Goal: Check status: Check status

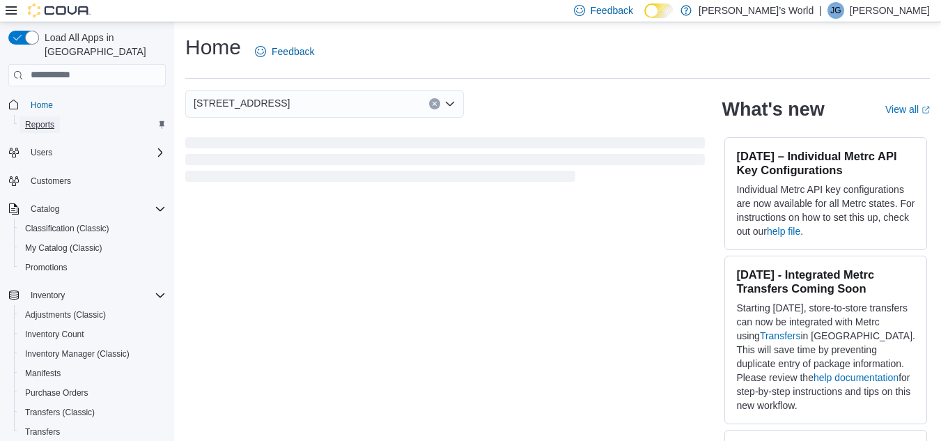
click at [44, 119] on span "Reports" at bounding box center [39, 124] width 29 height 11
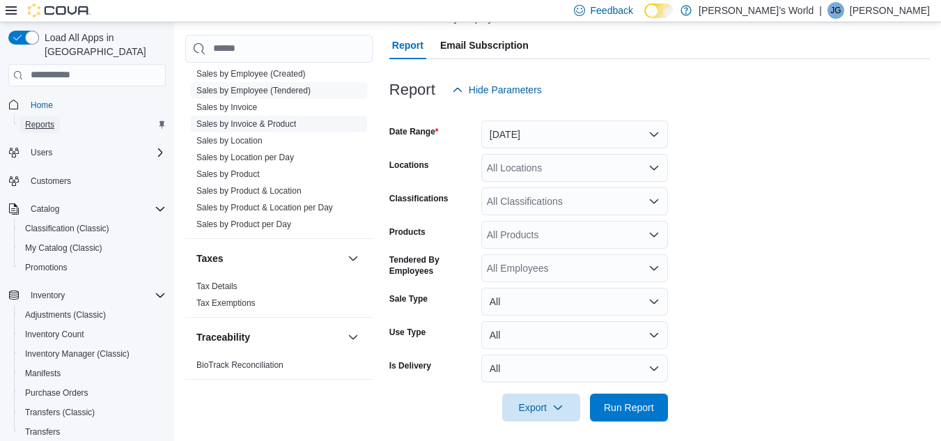
scroll to position [141, 0]
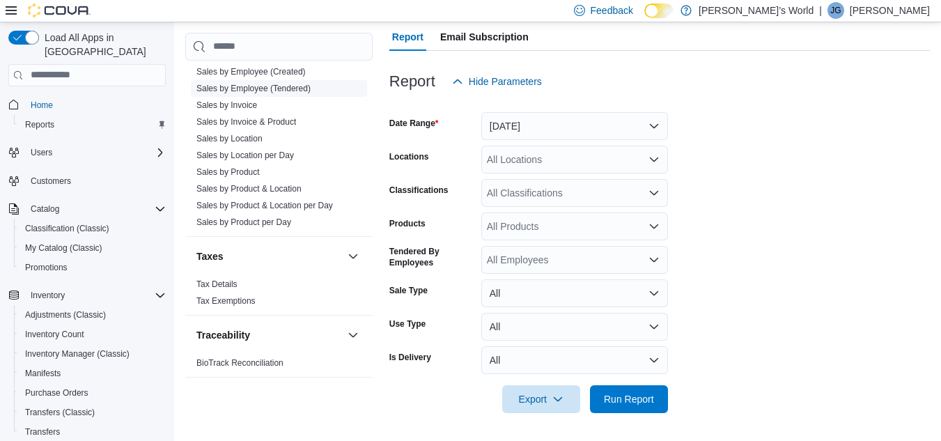
click at [263, 88] on link "Sales by Employee (Tendered)" at bounding box center [253, 89] width 114 height 10
click at [523, 127] on button "[DATE]" at bounding box center [574, 126] width 187 height 28
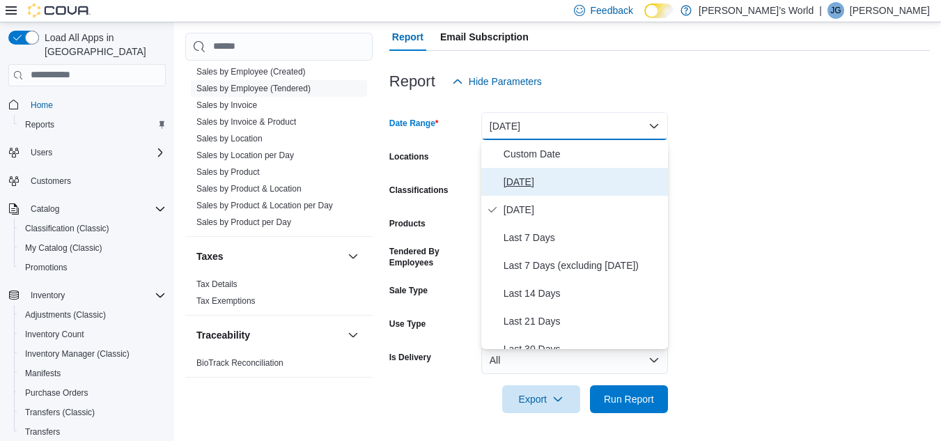
click at [509, 178] on span "[DATE]" at bounding box center [583, 181] width 159 height 17
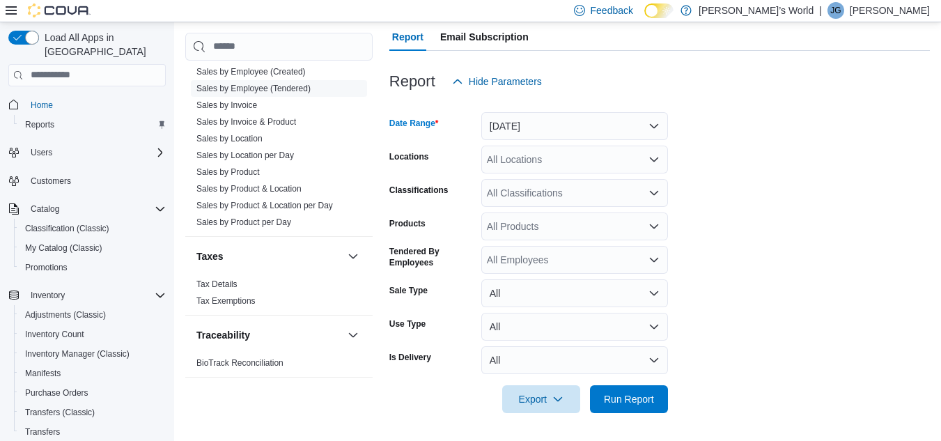
click at [509, 163] on div "All Locations" at bounding box center [574, 160] width 187 height 28
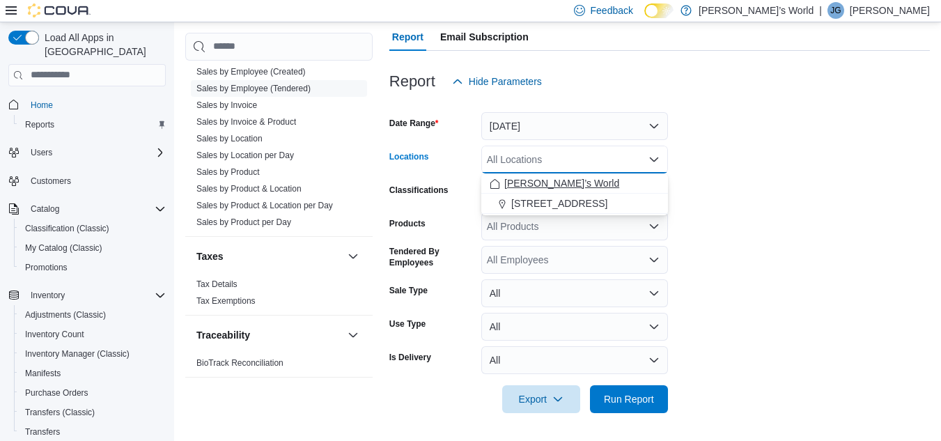
click at [505, 182] on span "[PERSON_NAME]’s World" at bounding box center [561, 183] width 115 height 14
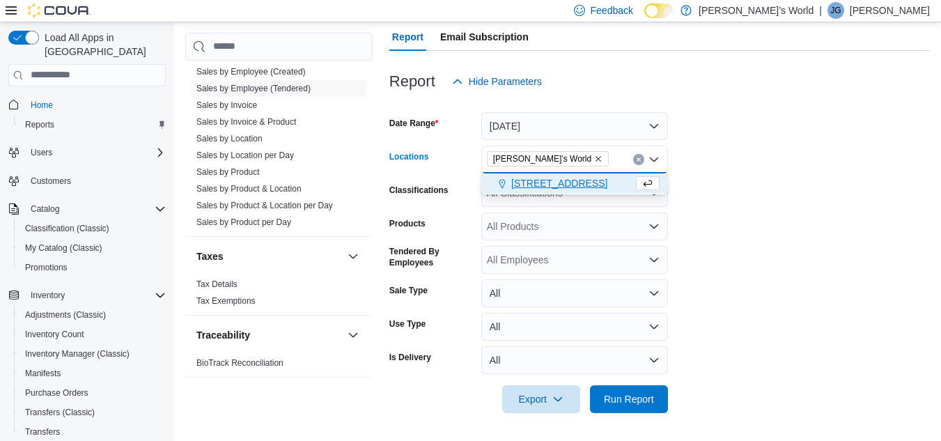
click at [506, 181] on icon "Choose from the following options" at bounding box center [502, 183] width 11 height 11
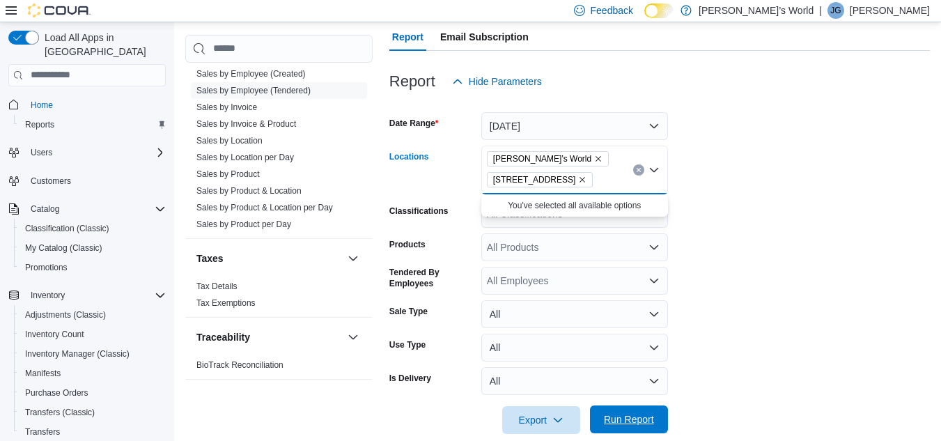
click at [637, 417] on span "Run Report" at bounding box center [629, 419] width 50 height 14
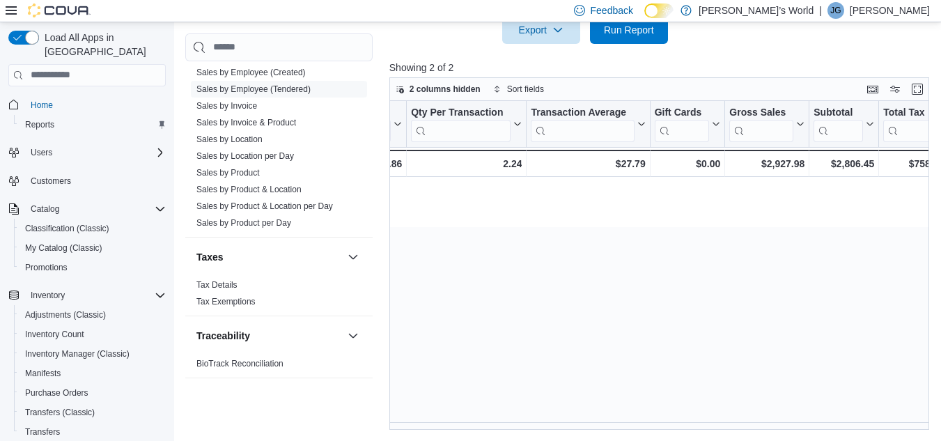
scroll to position [0, 1432]
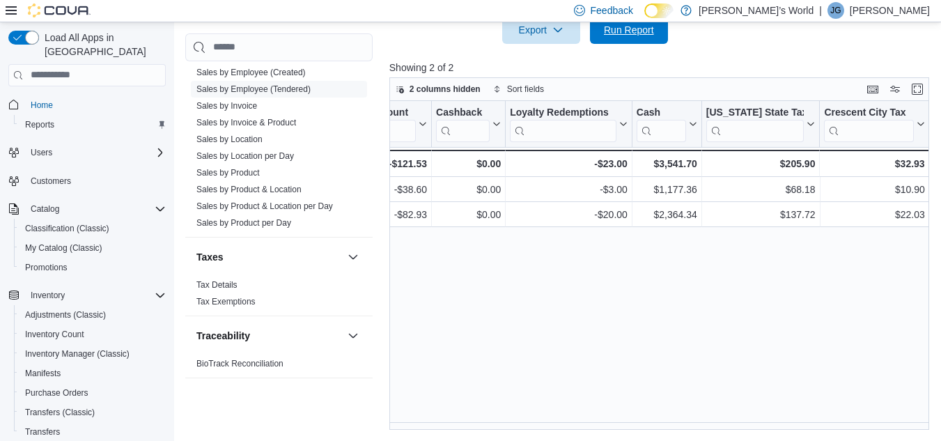
drag, startPoint x: 608, startPoint y: 36, endPoint x: 612, endPoint y: 48, distance: 12.3
click at [607, 37] on span "Run Report" at bounding box center [628, 30] width 61 height 28
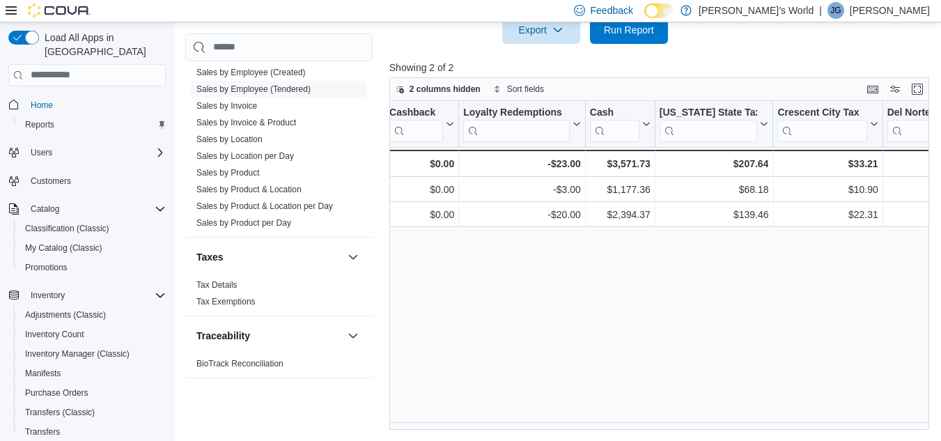
scroll to position [0, 1481]
